Goal: Information Seeking & Learning: Check status

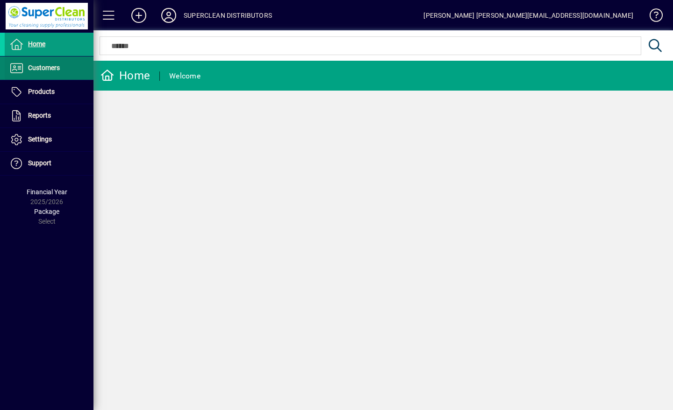
click at [36, 70] on span "Customers" at bounding box center [44, 67] width 32 height 7
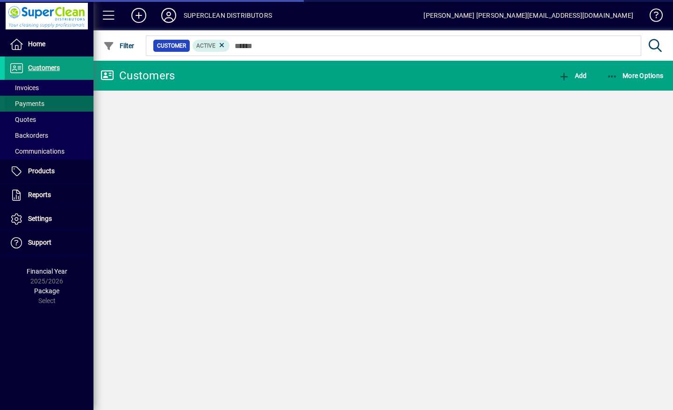
click at [26, 94] on span at bounding box center [49, 104] width 89 height 22
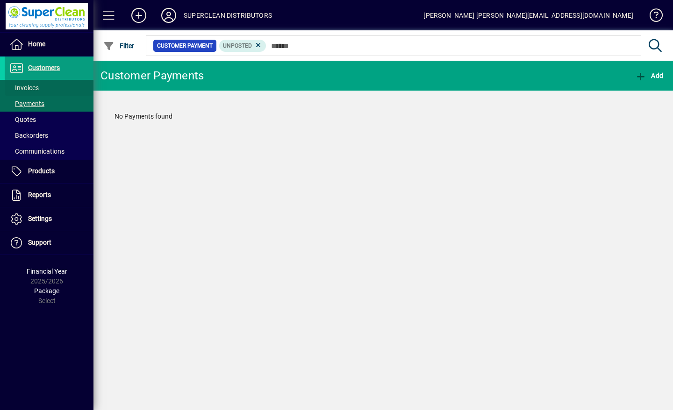
click at [16, 89] on span "Invoices" at bounding box center [23, 87] width 29 height 7
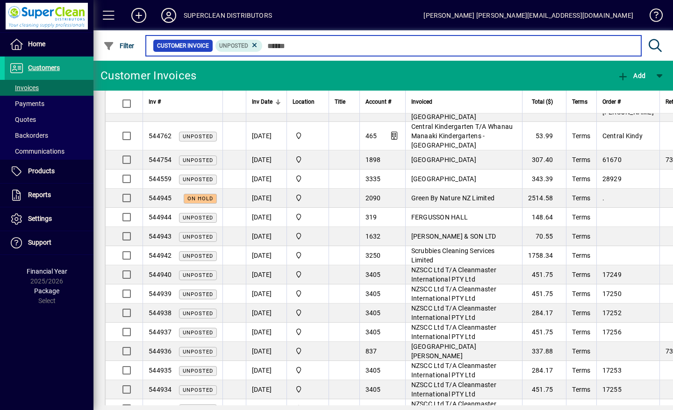
scroll to position [99, 0]
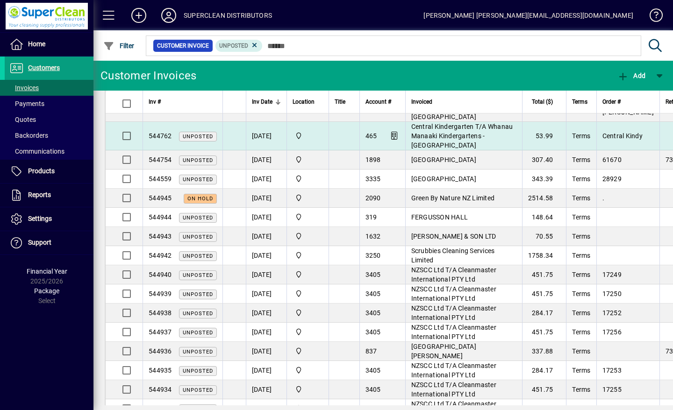
click at [456, 128] on span "Central Kindergarten T/A Whanau Manaaki Kindergartens - [GEOGRAPHIC_DATA]" at bounding box center [462, 136] width 102 height 26
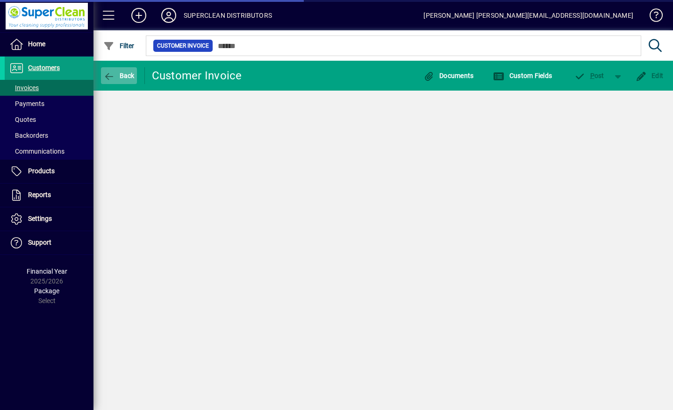
click at [117, 72] on span "Back" at bounding box center [118, 75] width 31 height 7
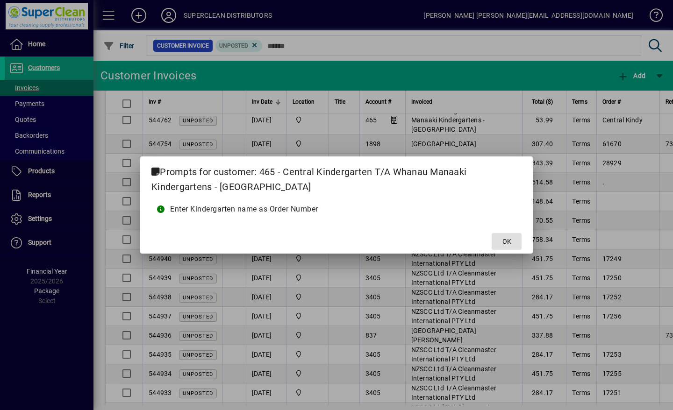
scroll to position [115, 0]
click at [509, 235] on span at bounding box center [506, 241] width 30 height 22
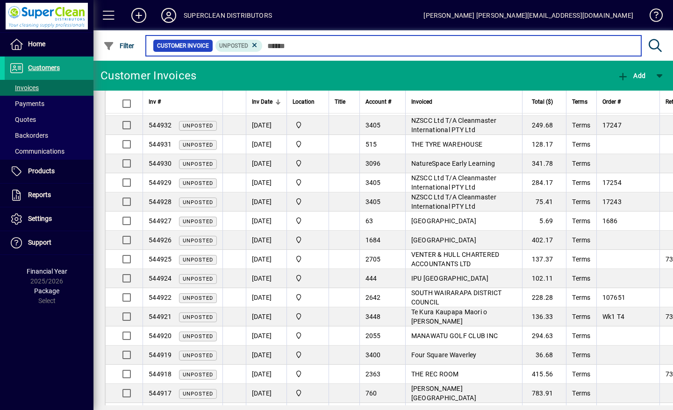
scroll to position [399, 0]
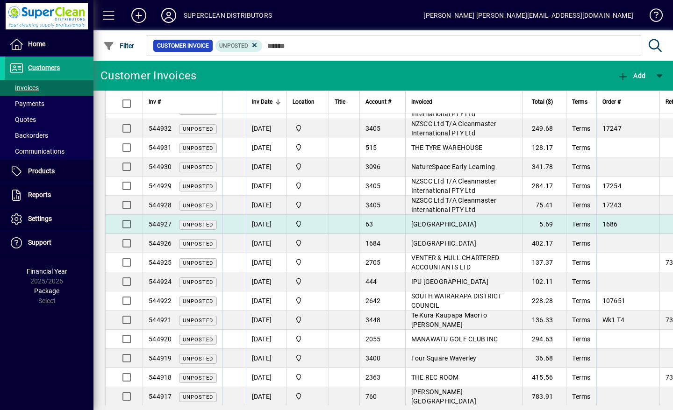
click at [476, 221] on span "[GEOGRAPHIC_DATA]" at bounding box center [443, 224] width 65 height 7
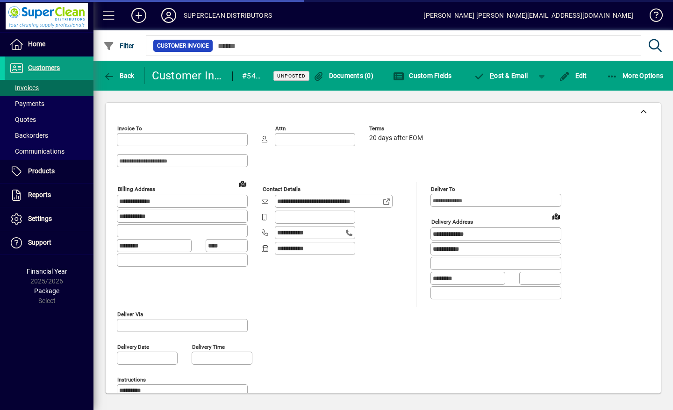
type input "**********"
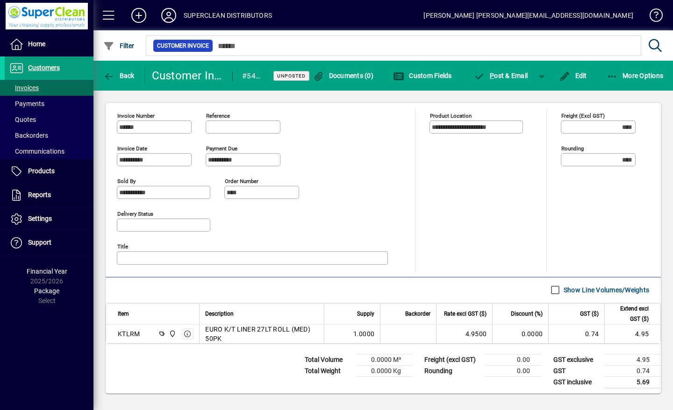
scroll to position [356, 0]
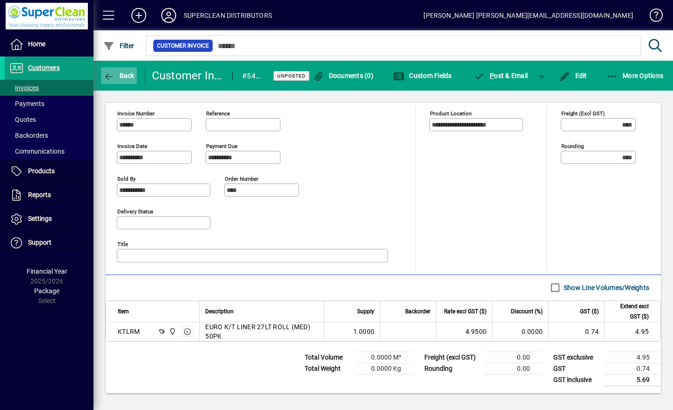
click at [120, 75] on span "Back" at bounding box center [118, 75] width 31 height 7
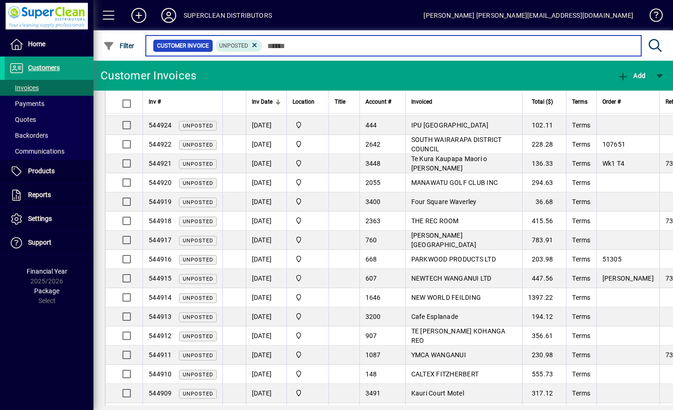
scroll to position [554, 0]
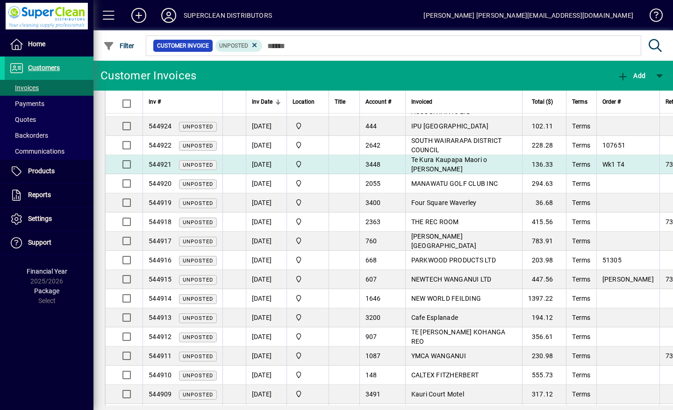
click at [487, 156] on span "Te Kura Kaupapa Maori o [PERSON_NAME]" at bounding box center [449, 164] width 76 height 17
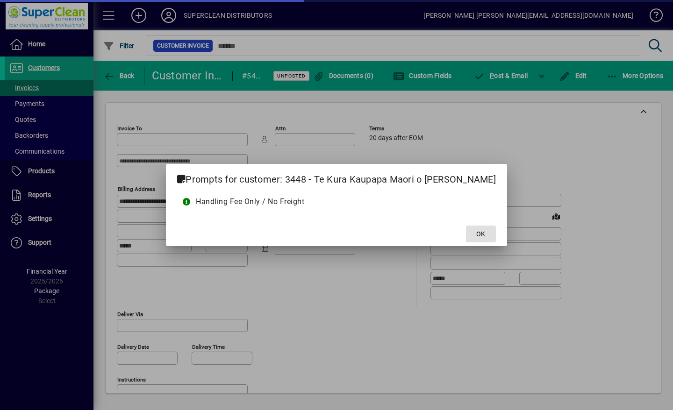
type input "**********"
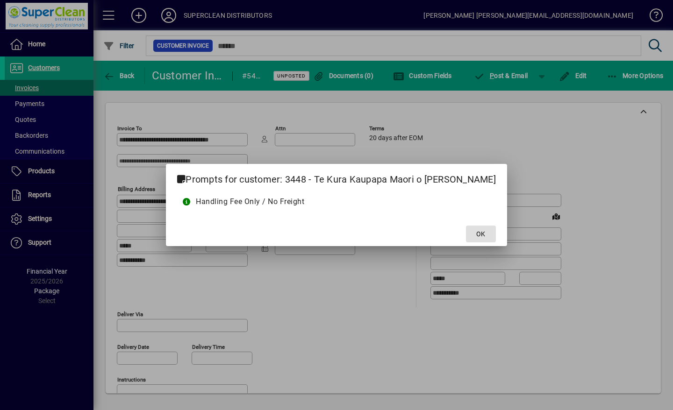
click at [476, 229] on span "OK" at bounding box center [480, 234] width 9 height 10
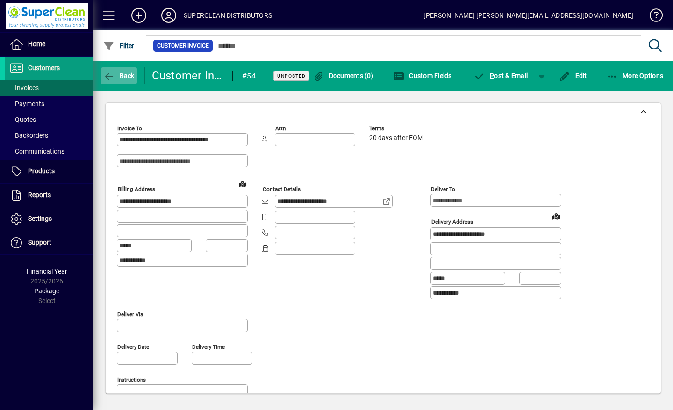
click at [112, 77] on icon "button" at bounding box center [109, 76] width 12 height 9
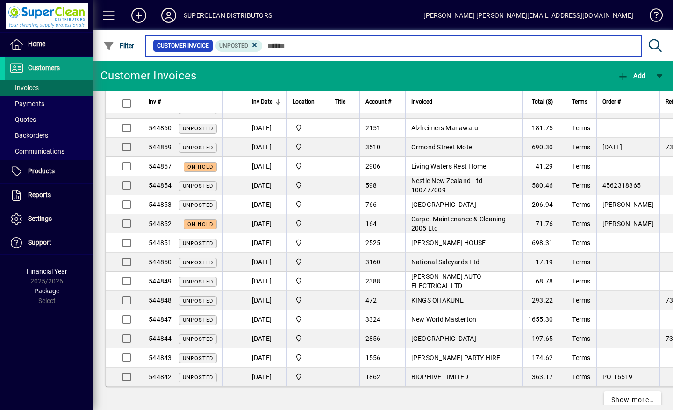
scroll to position [1692, 0]
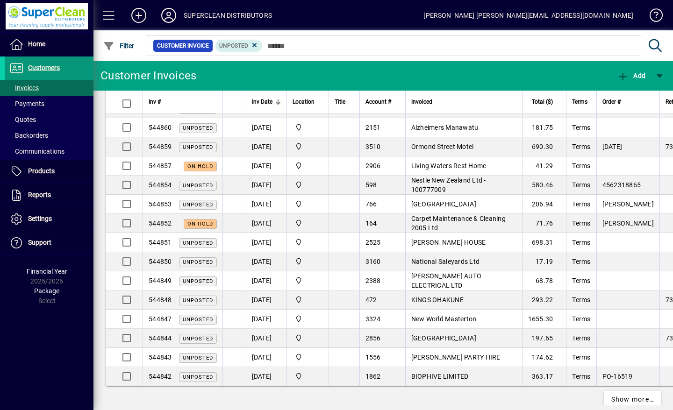
click at [36, 67] on span "Customers" at bounding box center [44, 67] width 32 height 7
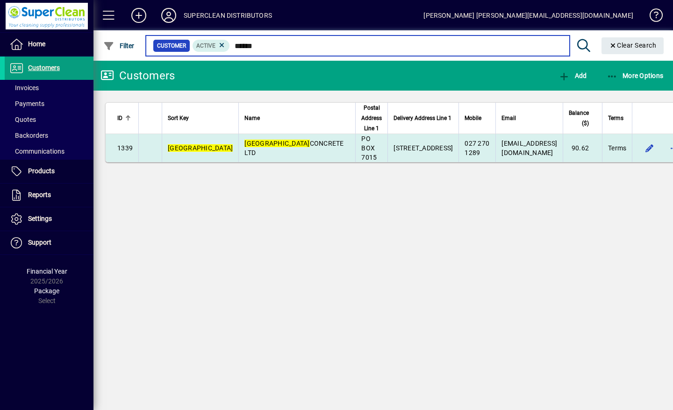
type input "*****"
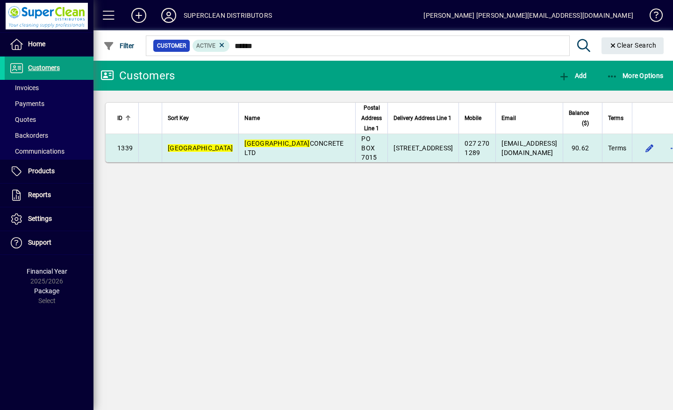
click at [238, 157] on td "PERTH CONCRETE LTD" at bounding box center [296, 148] width 117 height 28
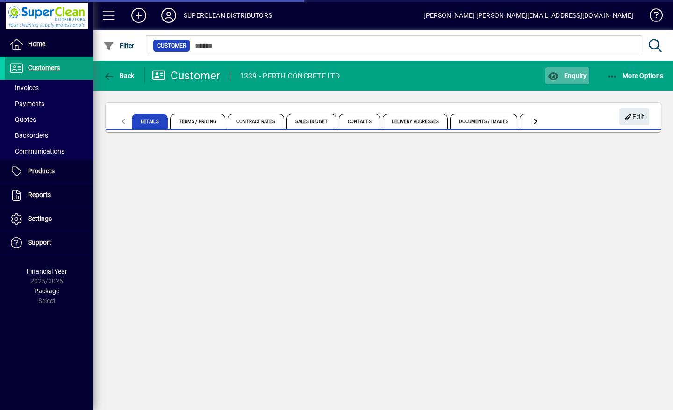
click at [576, 79] on span "button" at bounding box center [566, 75] width 43 height 22
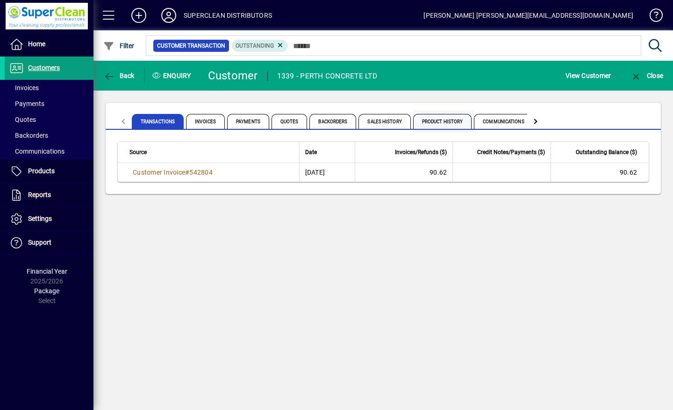
click at [455, 119] on span "Product History" at bounding box center [442, 121] width 59 height 15
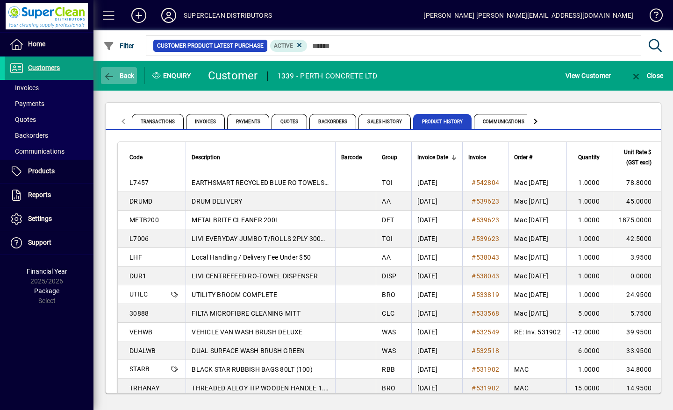
click at [122, 72] on span "Back" at bounding box center [118, 75] width 31 height 7
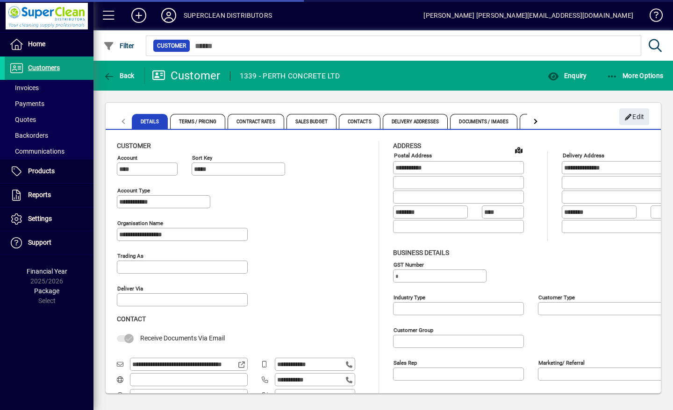
type input "**********"
click at [46, 66] on span "Customers" at bounding box center [44, 67] width 32 height 7
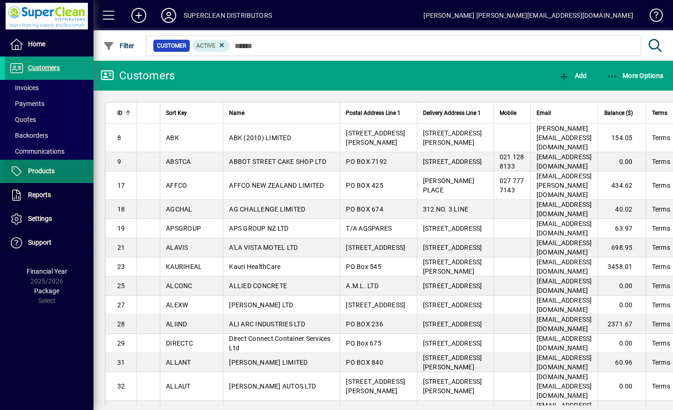
click at [42, 168] on span "Products" at bounding box center [41, 170] width 27 height 7
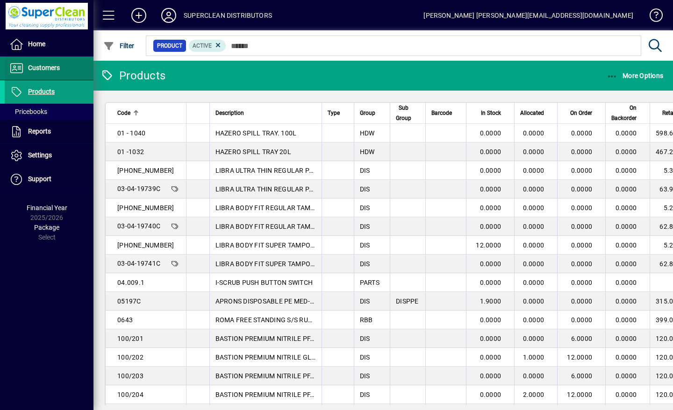
click at [39, 66] on span "Customers" at bounding box center [44, 67] width 32 height 7
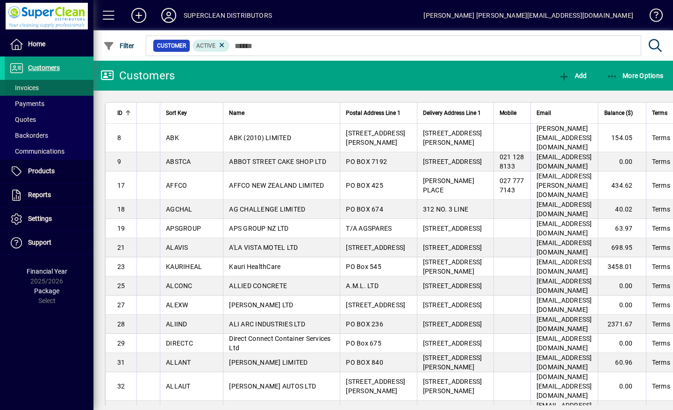
click at [34, 91] on span "Invoices" at bounding box center [23, 87] width 29 height 7
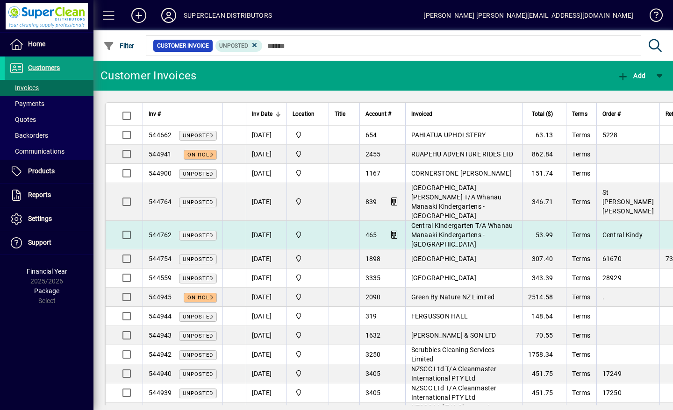
click at [464, 228] on span "Central Kindergarten T/A Whanau Manaaki Kindergartens - [GEOGRAPHIC_DATA]" at bounding box center [462, 235] width 102 height 26
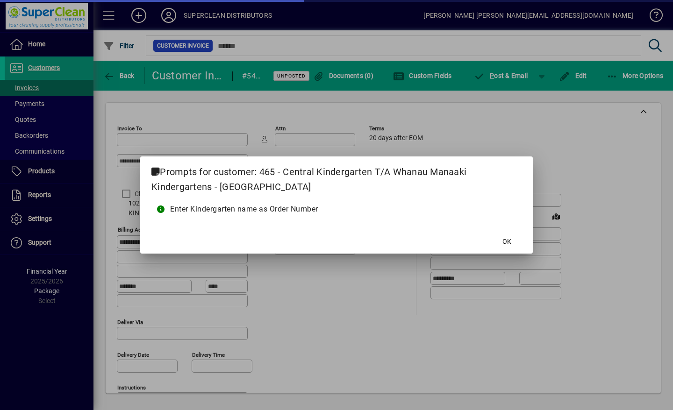
type input "**********"
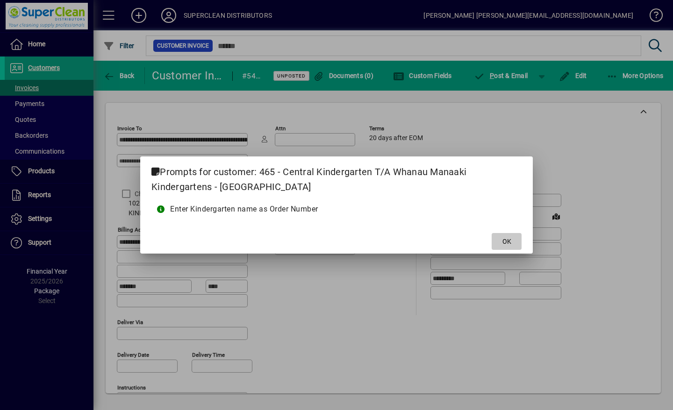
click at [505, 244] on span "OK" at bounding box center [506, 242] width 9 height 10
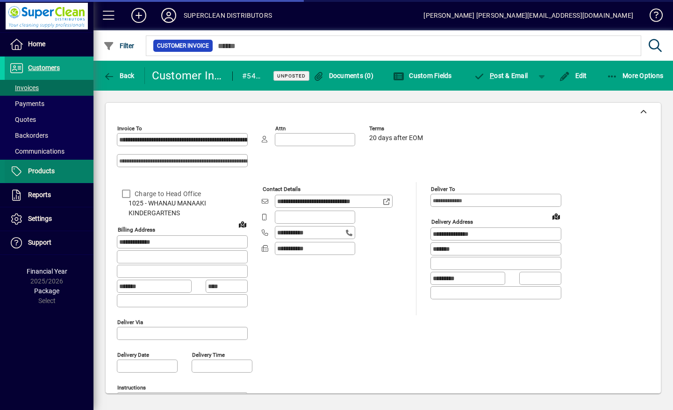
click at [49, 170] on span "Products" at bounding box center [41, 170] width 27 height 7
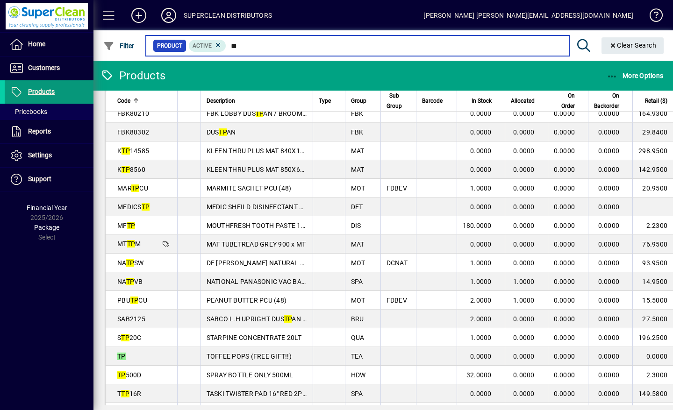
scroll to position [179, 0]
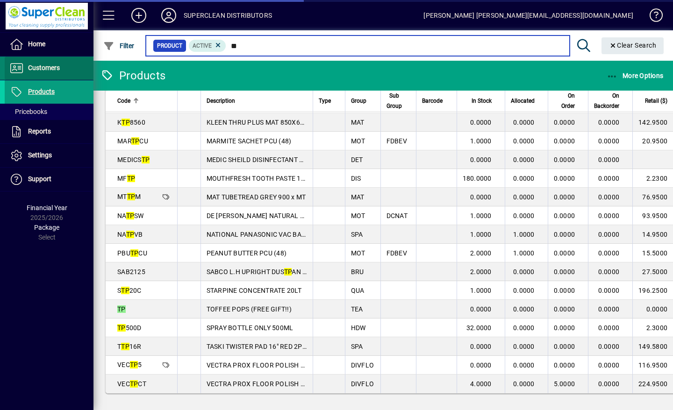
type input "**"
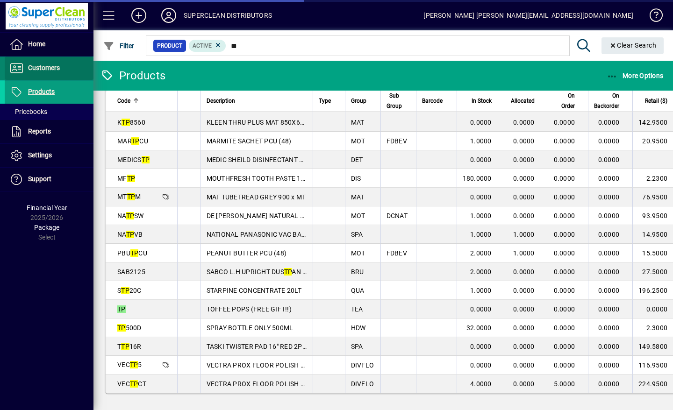
click at [43, 71] on span "Customers" at bounding box center [44, 67] width 32 height 7
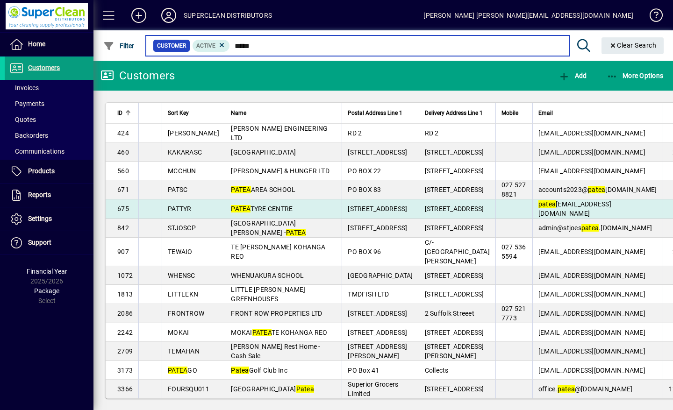
type input "*****"
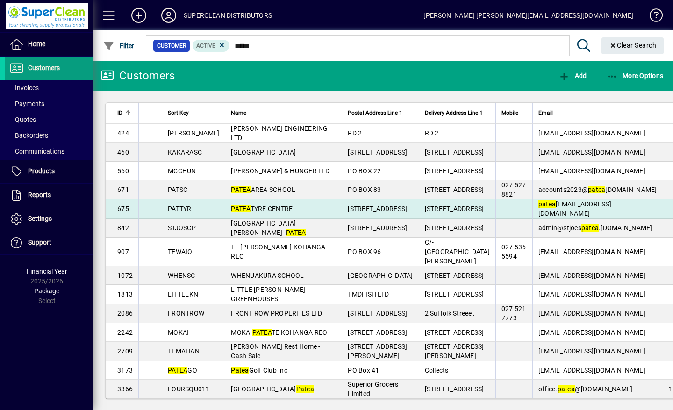
click at [262, 213] on span "PATEA TYRE CENTRE" at bounding box center [262, 208] width 62 height 7
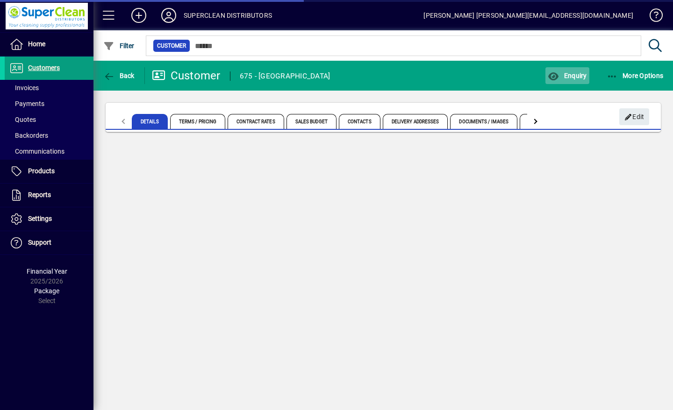
click at [576, 75] on span "Enquiry" at bounding box center [567, 75] width 39 height 7
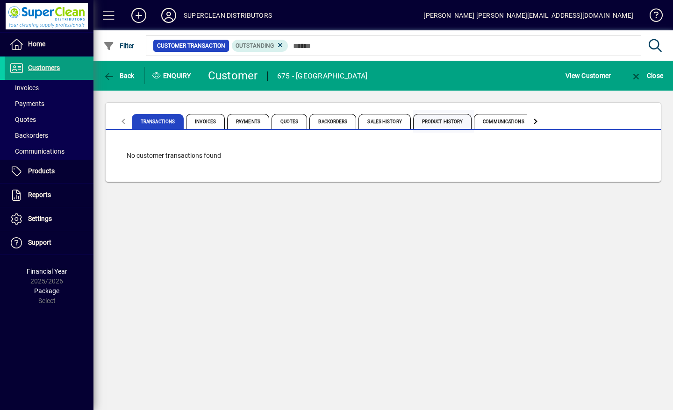
click at [448, 120] on span "Product History" at bounding box center [442, 121] width 59 height 15
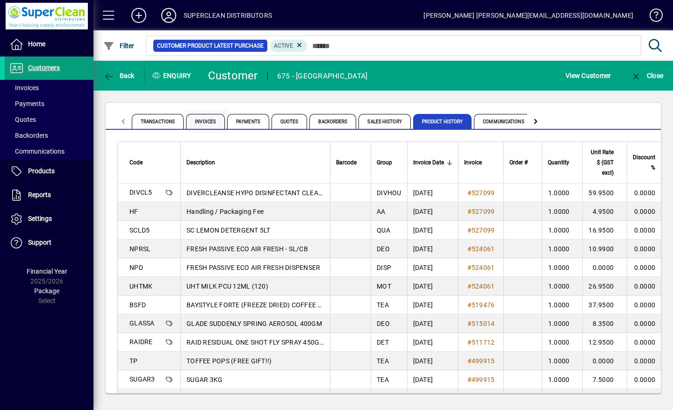
click at [207, 119] on span "Invoices" at bounding box center [205, 121] width 39 height 15
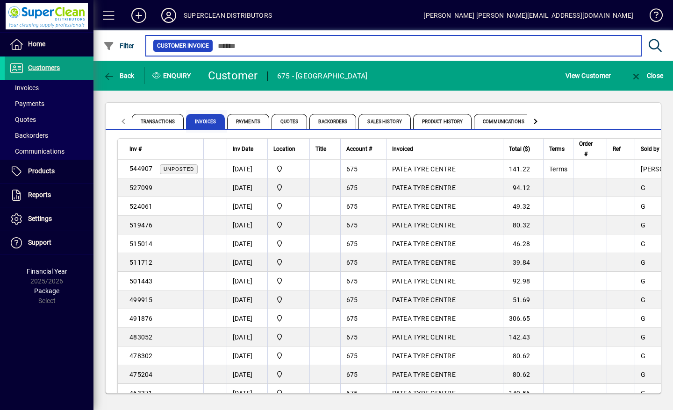
scroll to position [1, 0]
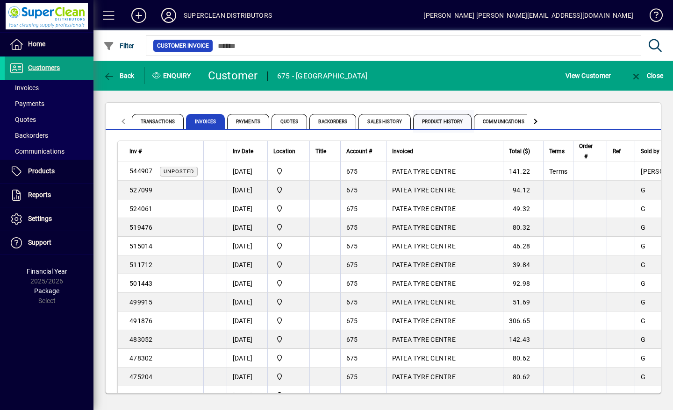
click at [448, 121] on span "Product History" at bounding box center [442, 121] width 59 height 15
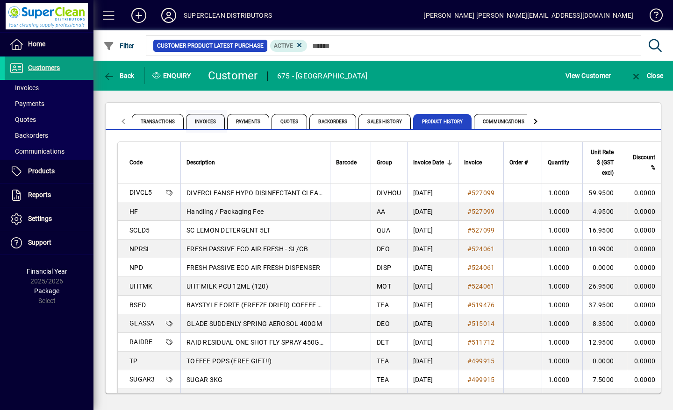
click at [196, 120] on span "Invoices" at bounding box center [205, 121] width 39 height 15
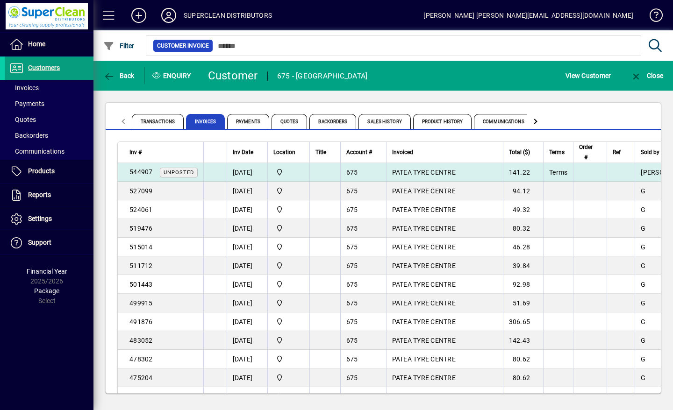
click at [247, 172] on td "[DATE]" at bounding box center [247, 172] width 41 height 19
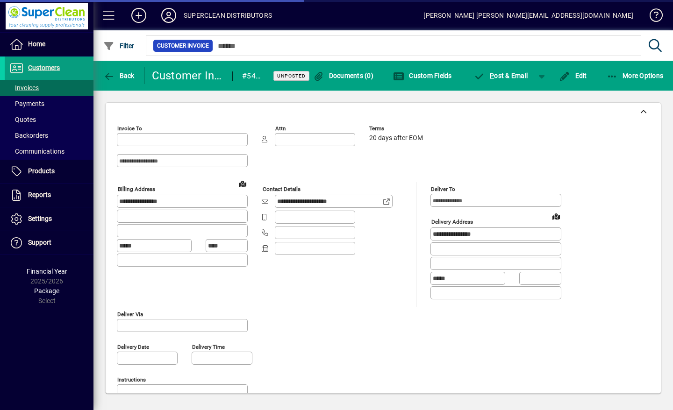
type input "**********"
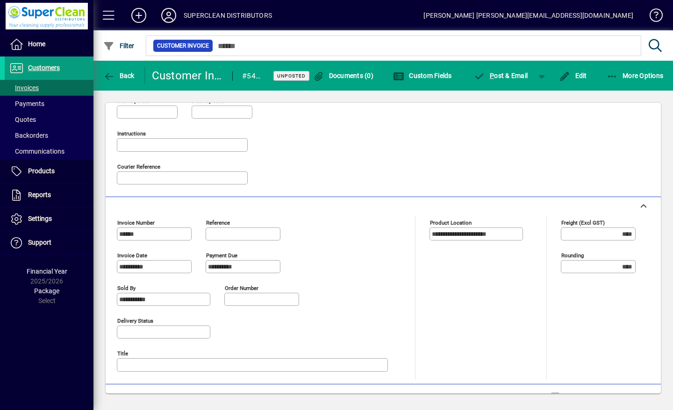
scroll to position [412, 0]
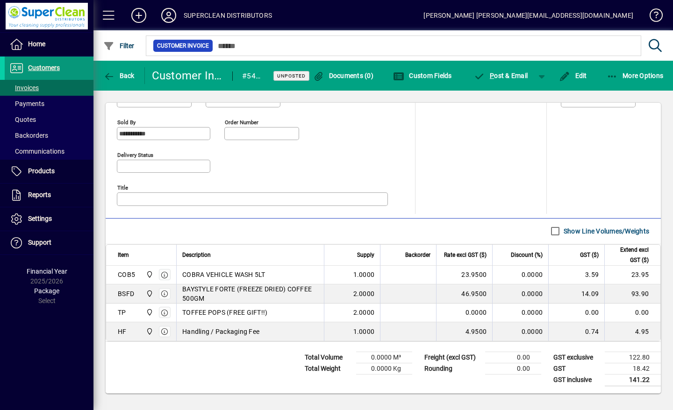
click at [41, 67] on span "Customers" at bounding box center [44, 67] width 32 height 7
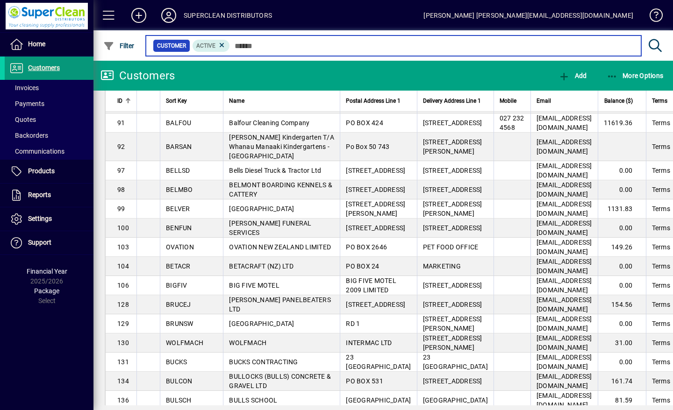
scroll to position [823, 0]
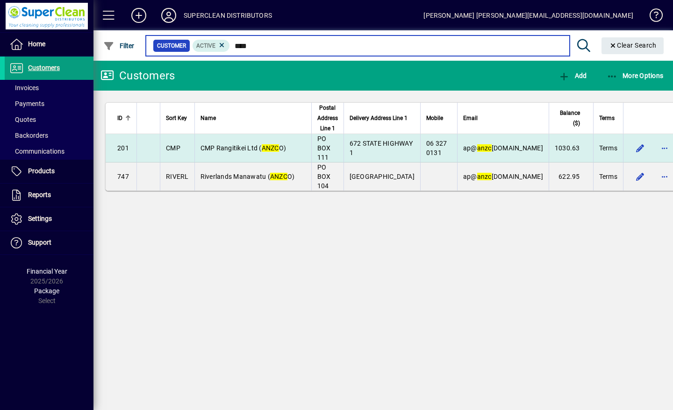
type input "****"
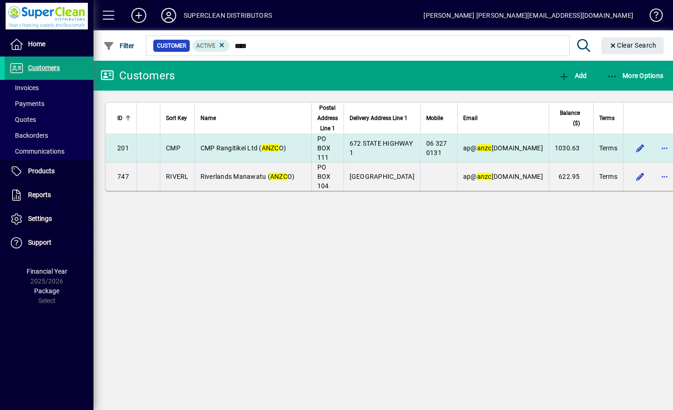
click at [254, 152] on span "CMP Rangitikei Ltd ( ANZC O)" at bounding box center [243, 147] width 86 height 7
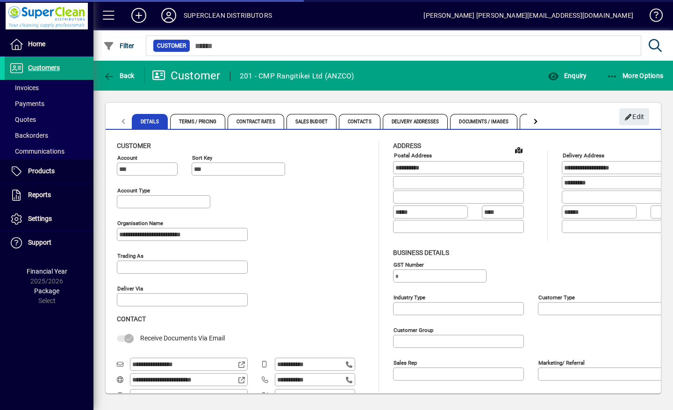
type input "**********"
type input "******"
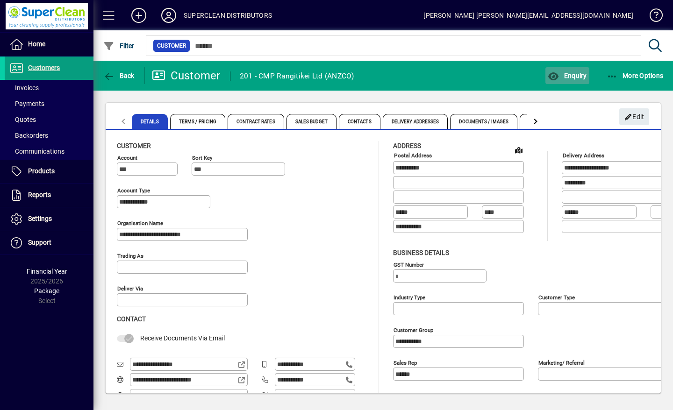
click at [572, 77] on span "Enquiry" at bounding box center [567, 75] width 39 height 7
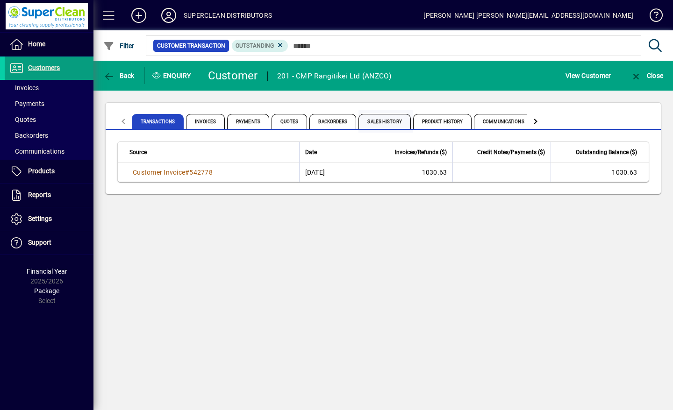
click at [385, 121] on span "Sales History" at bounding box center [384, 121] width 52 height 15
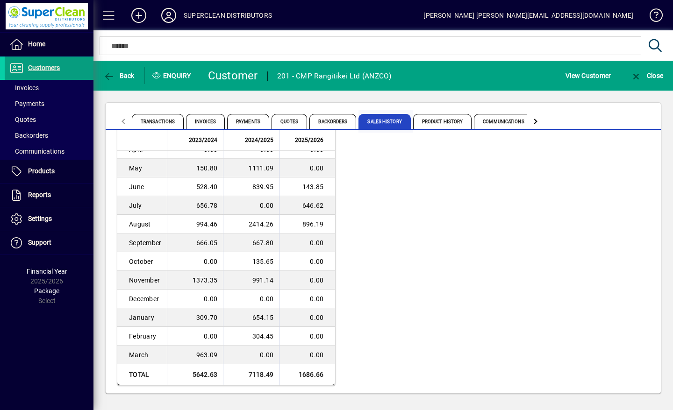
scroll to position [19, 0]
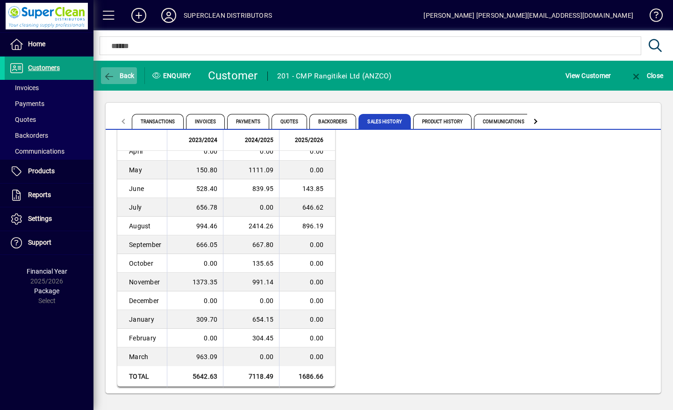
click at [118, 73] on span "Back" at bounding box center [118, 75] width 31 height 7
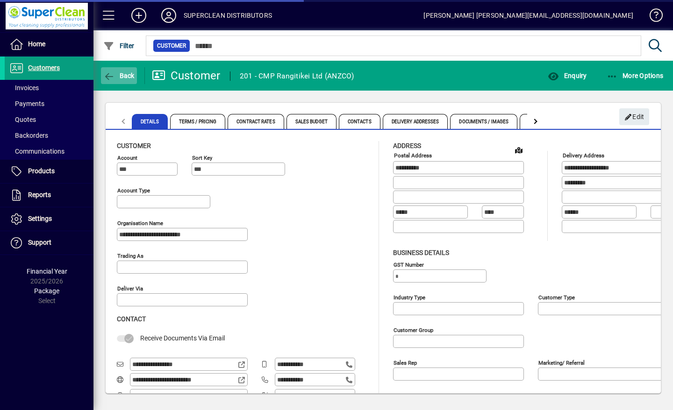
click at [115, 77] on span "Back" at bounding box center [118, 75] width 31 height 7
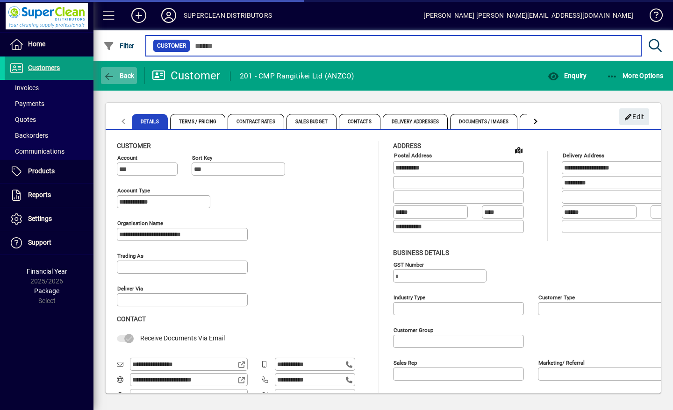
type input "****"
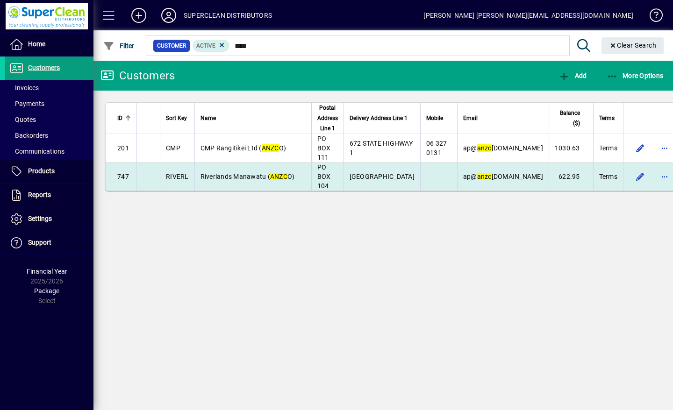
click at [236, 180] on span "Riverlands Manawatu ( ANZC O)" at bounding box center [247, 176] width 94 height 7
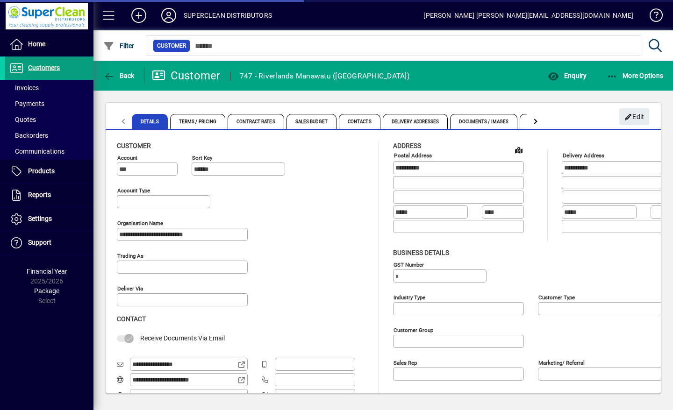
type input "**********"
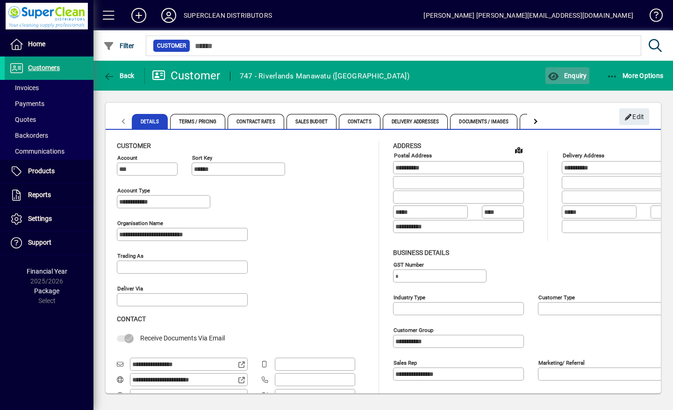
click at [566, 74] on span "Enquiry" at bounding box center [567, 75] width 39 height 7
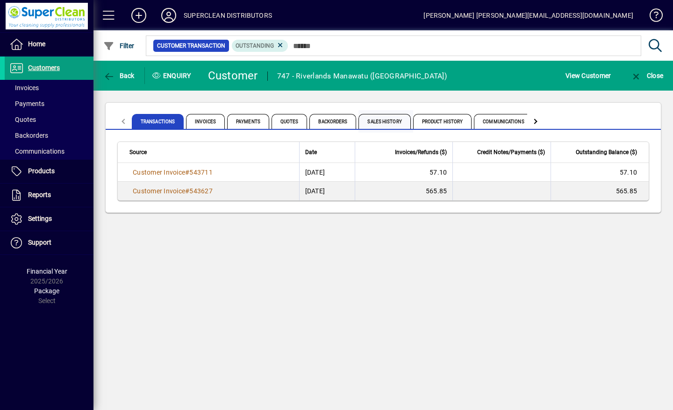
click at [383, 120] on span "Sales History" at bounding box center [384, 121] width 52 height 15
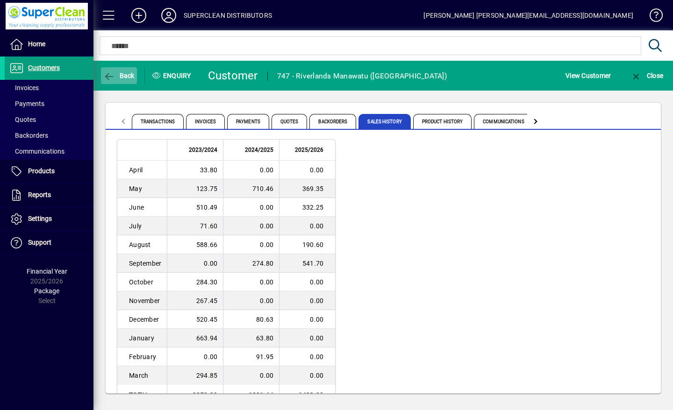
click at [111, 81] on span "button" at bounding box center [119, 75] width 36 height 22
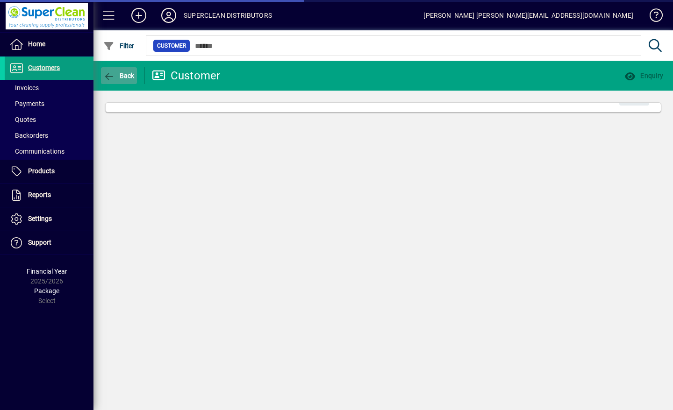
click at [106, 75] on icon "button" at bounding box center [109, 76] width 12 height 9
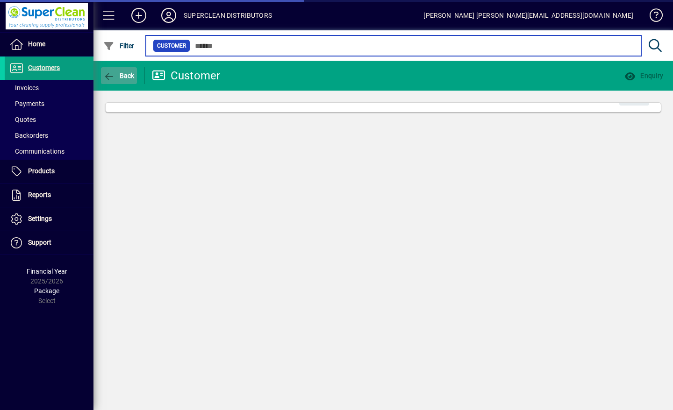
type input "****"
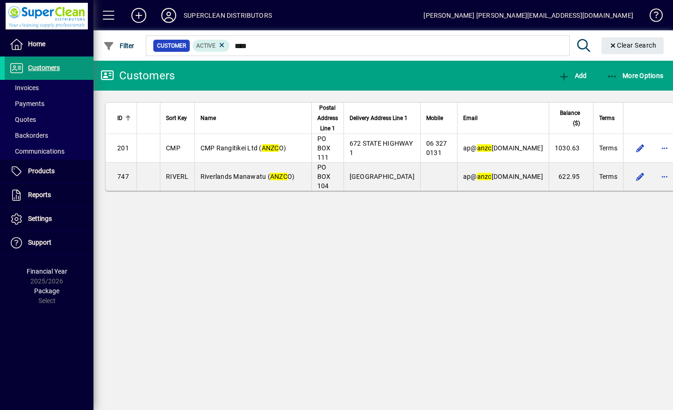
click at [43, 70] on span "Customers" at bounding box center [44, 67] width 32 height 7
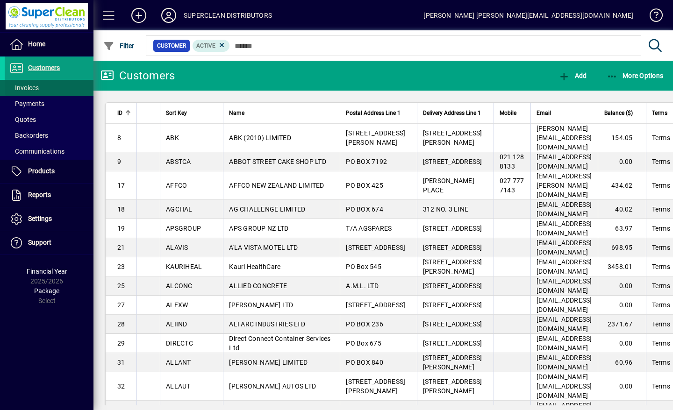
click at [26, 90] on span "Invoices" at bounding box center [23, 87] width 29 height 7
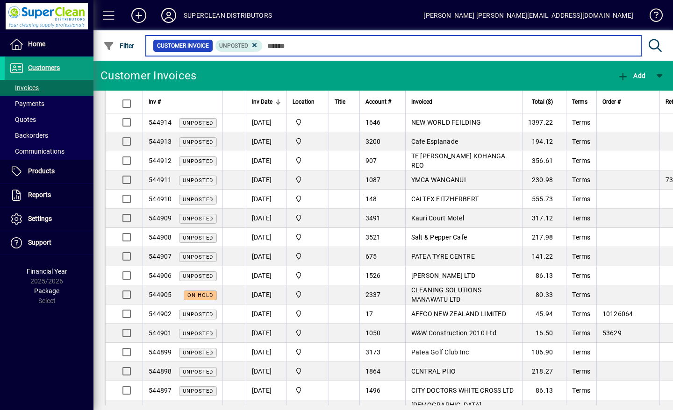
scroll to position [731, 0]
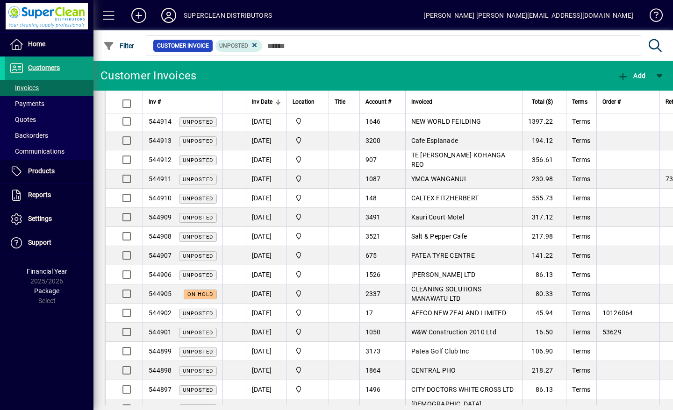
click at [169, 11] on icon at bounding box center [168, 15] width 19 height 15
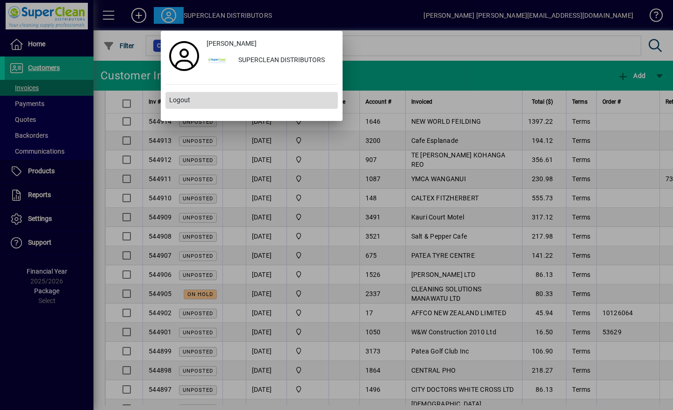
click at [187, 100] on span "Logout" at bounding box center [179, 100] width 21 height 10
